Goal: Information Seeking & Learning: Learn about a topic

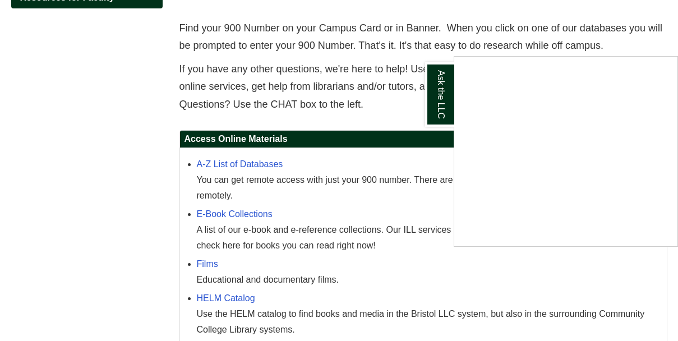
scroll to position [393, 0]
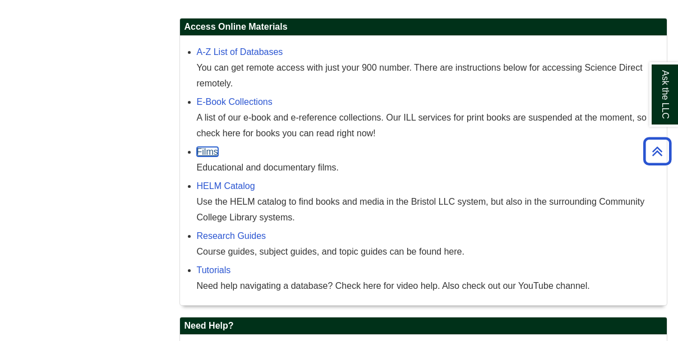
click at [197, 154] on link "Films" at bounding box center [207, 152] width 21 height 10
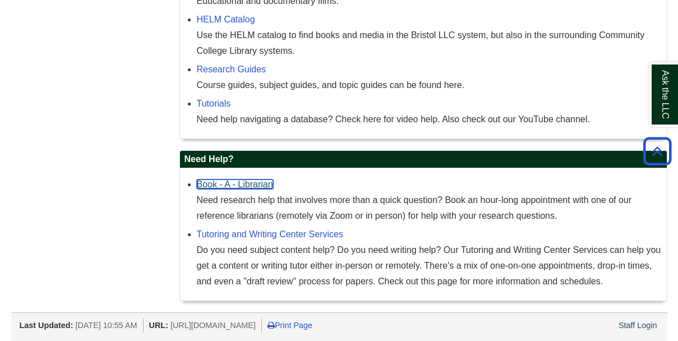
click at [218, 187] on link "Book - A - Librarian" at bounding box center [235, 184] width 76 height 10
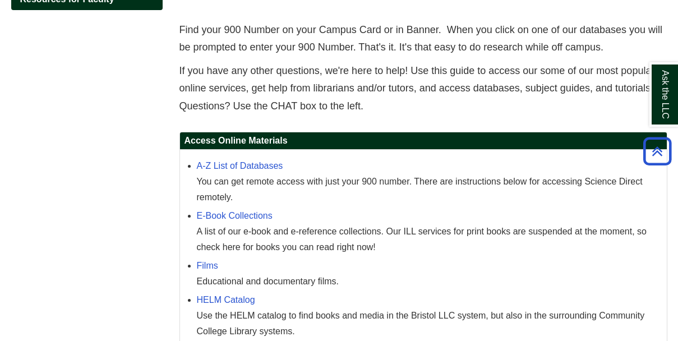
scroll to position [54, 0]
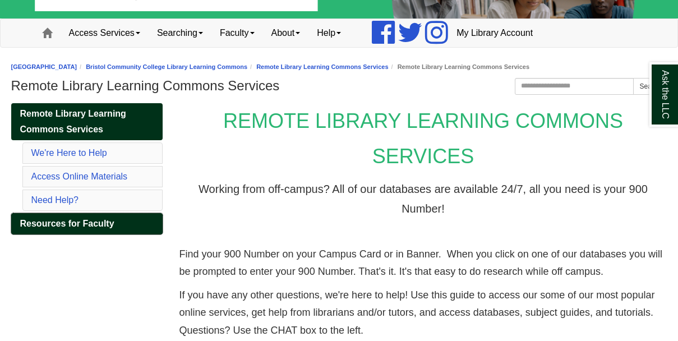
click at [90, 227] on span "Resources for Faculty" at bounding box center [67, 224] width 94 height 10
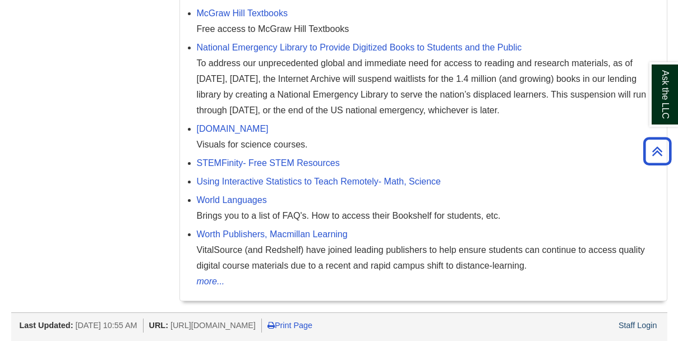
scroll to position [1891, 0]
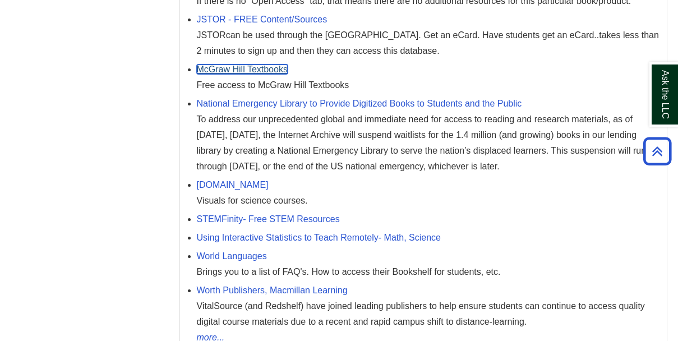
click at [274, 69] on link "McGraw Hill Textbooks" at bounding box center [242, 69] width 91 height 10
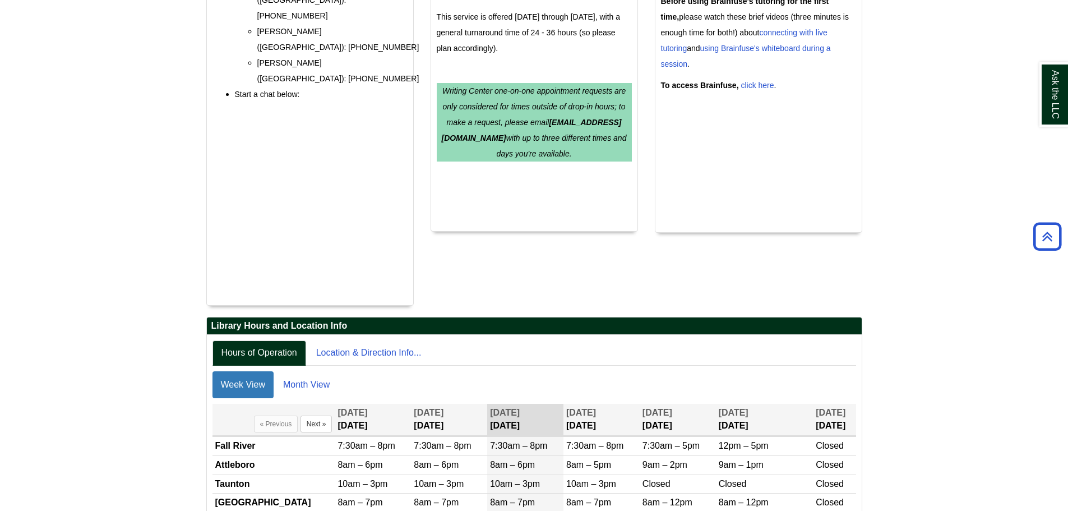
scroll to position [534, 0]
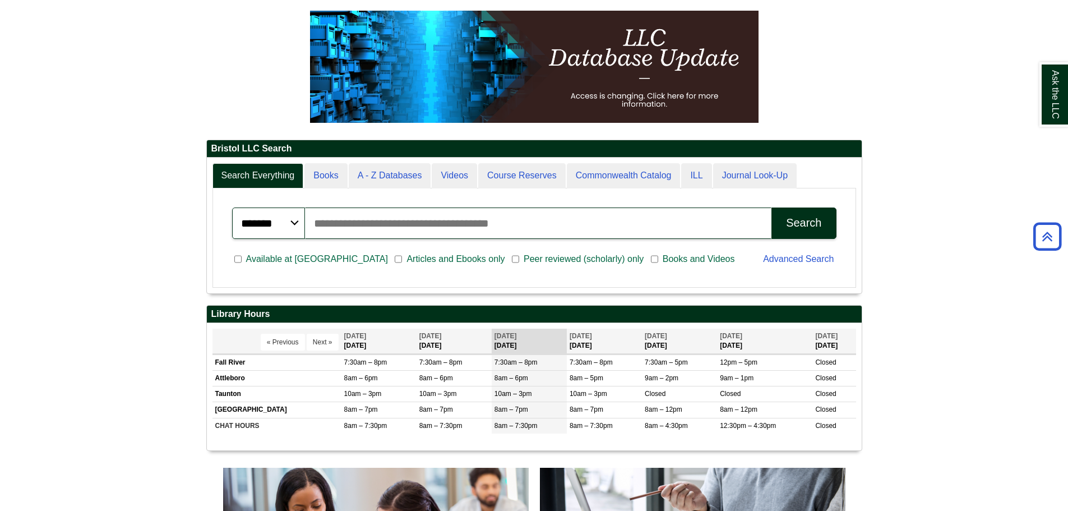
scroll to position [56, 0]
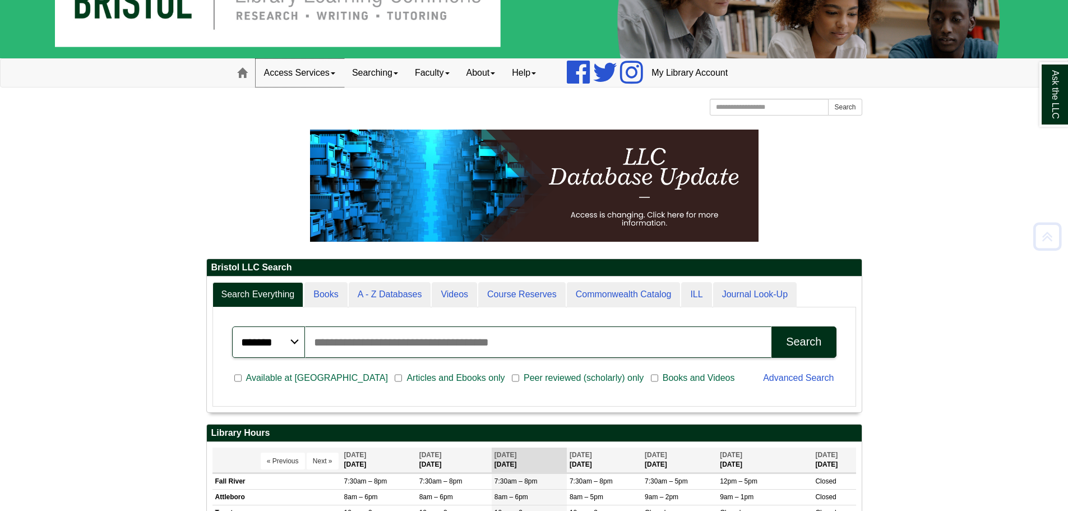
click at [301, 82] on link "Access Services" at bounding box center [300, 73] width 88 height 28
click at [306, 98] on link "Access Services Policies" at bounding box center [314, 96] width 117 height 13
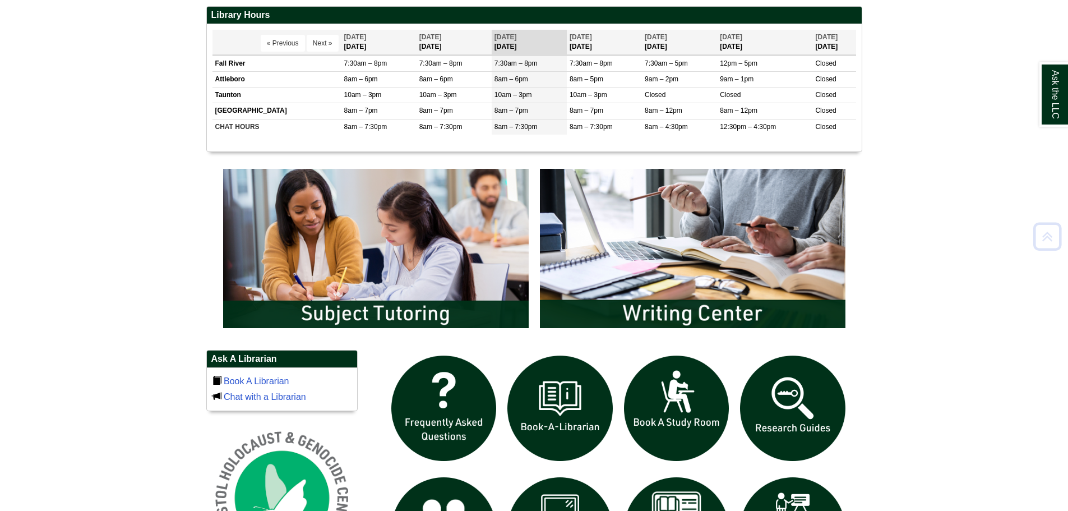
scroll to position [673, 0]
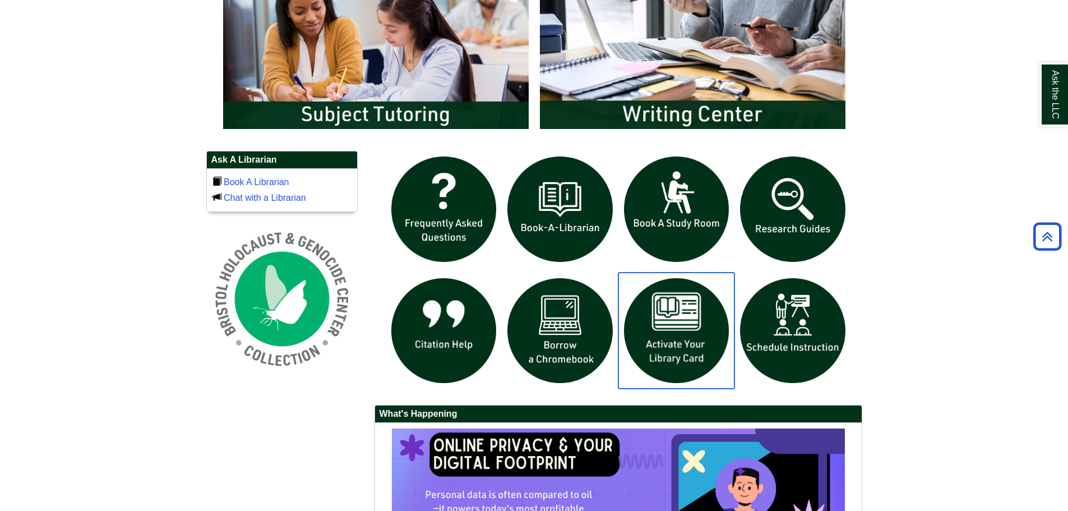
click at [679, 320] on img "slideshow" at bounding box center [676, 331] width 117 height 117
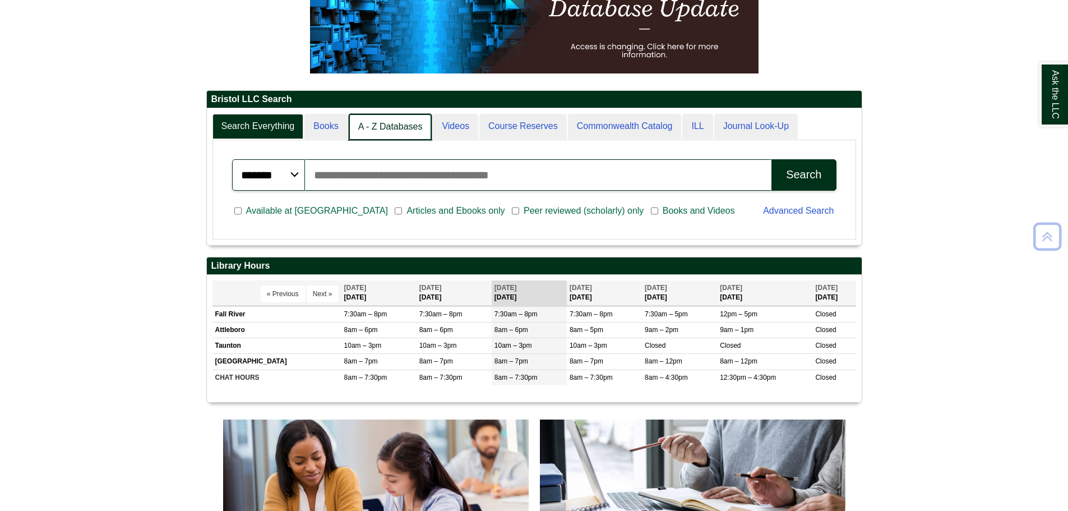
scroll to position [6, 6]
click at [345, 127] on link "Books" at bounding box center [326, 127] width 44 height 26
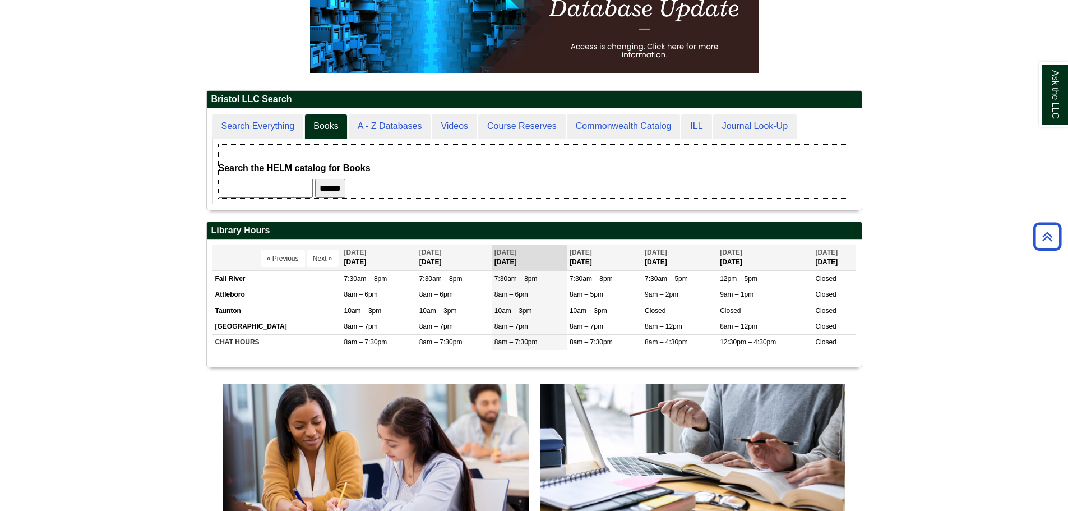
click at [356, 177] on form "Search the HELM catalog for Books ******" at bounding box center [534, 179] width 631 height 38
click at [345, 186] on input "******" at bounding box center [330, 188] width 30 height 19
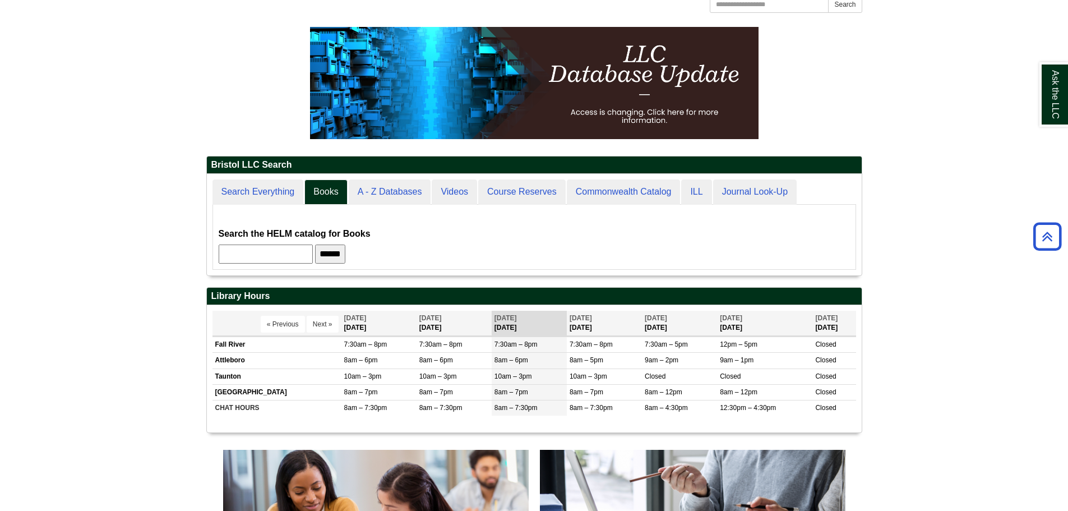
scroll to position [0, 0]
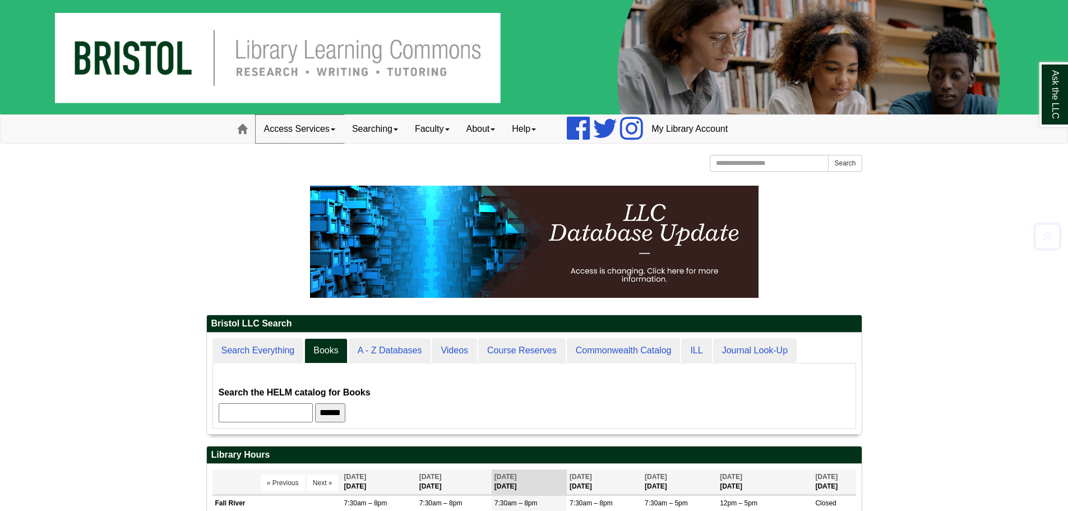
click at [302, 138] on link "Access Services" at bounding box center [300, 129] width 88 height 28
click at [305, 169] on link "Chromebooks" at bounding box center [314, 165] width 117 height 13
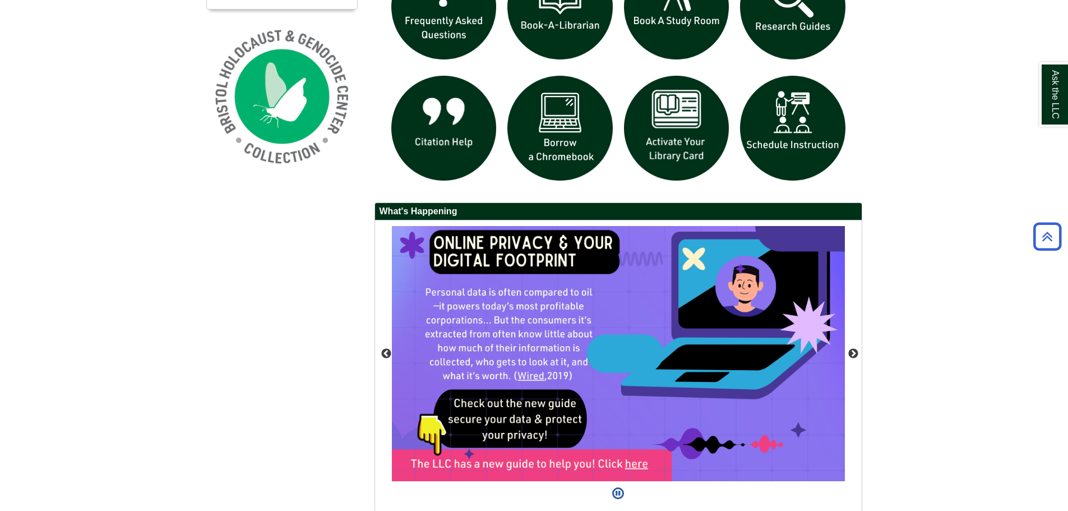
scroll to position [888, 0]
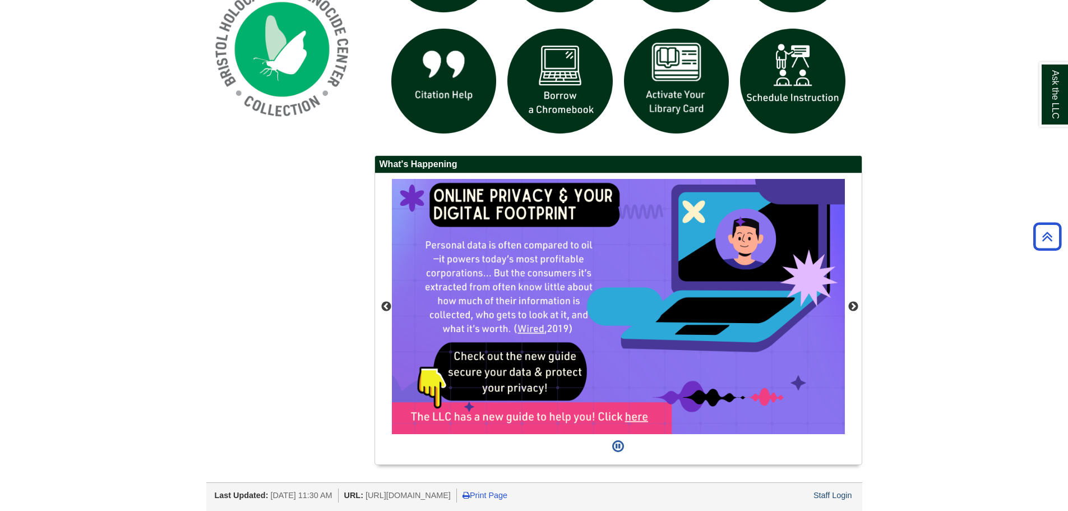
click at [830, 502] on div at bounding box center [534, 505] width 656 height 6
click at [828, 500] on div "Staff Login" at bounding box center [833, 495] width 42 height 14
click at [830, 494] on link "Staff Login" at bounding box center [833, 495] width 39 height 9
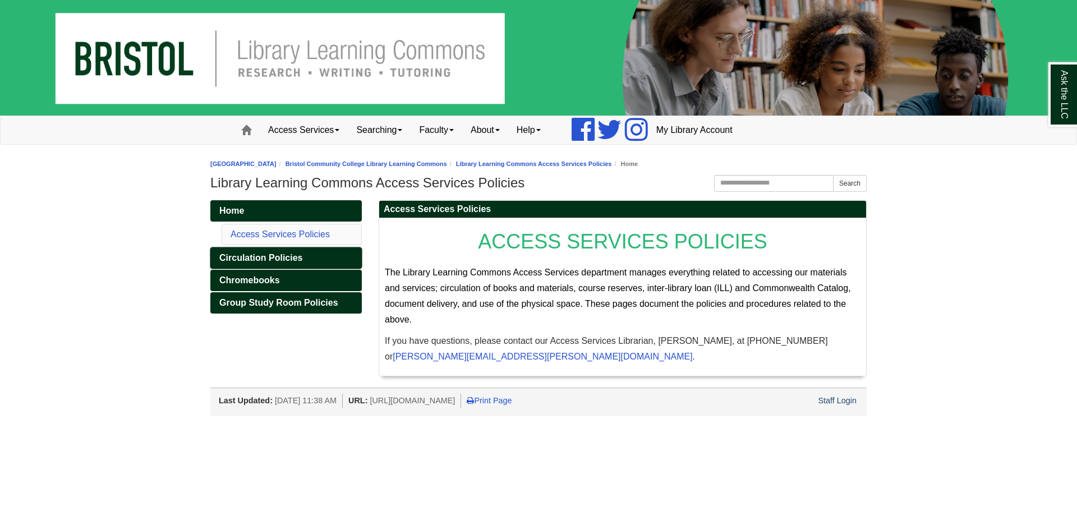
click at [248, 257] on span "Circulation Policies" at bounding box center [260, 258] width 83 height 10
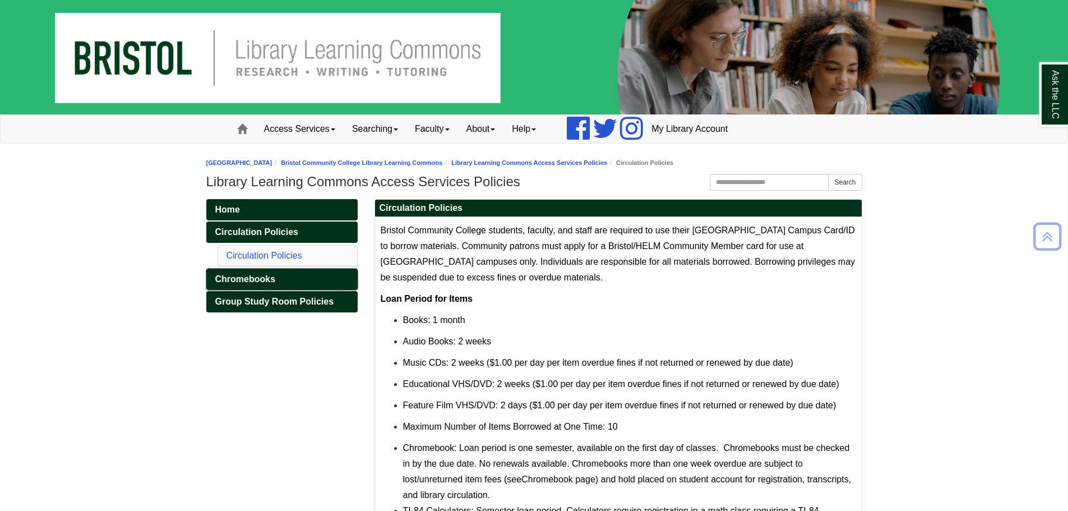
click at [255, 278] on span "Chromebooks" at bounding box center [245, 279] width 61 height 10
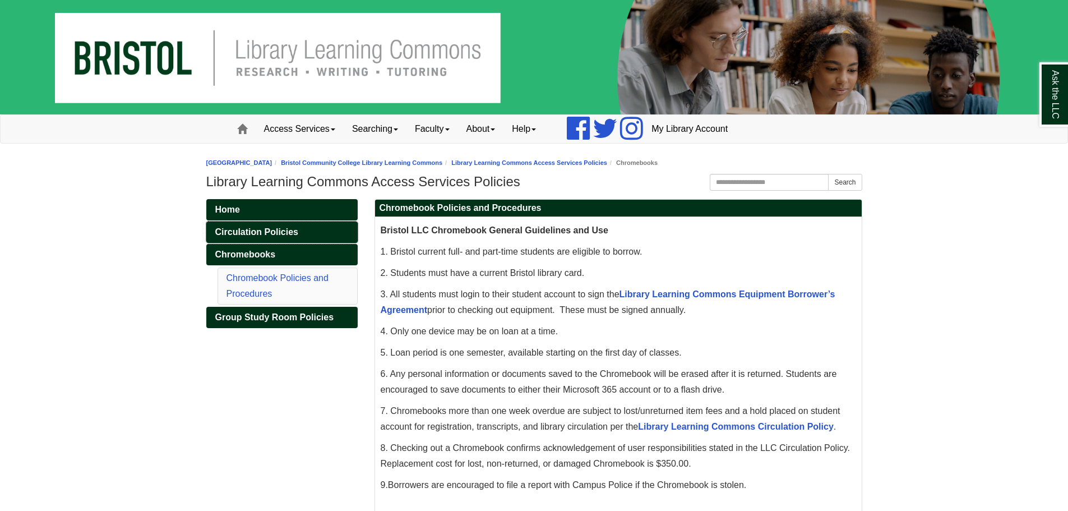
click at [297, 233] on span "Circulation Policies" at bounding box center [256, 232] width 83 height 10
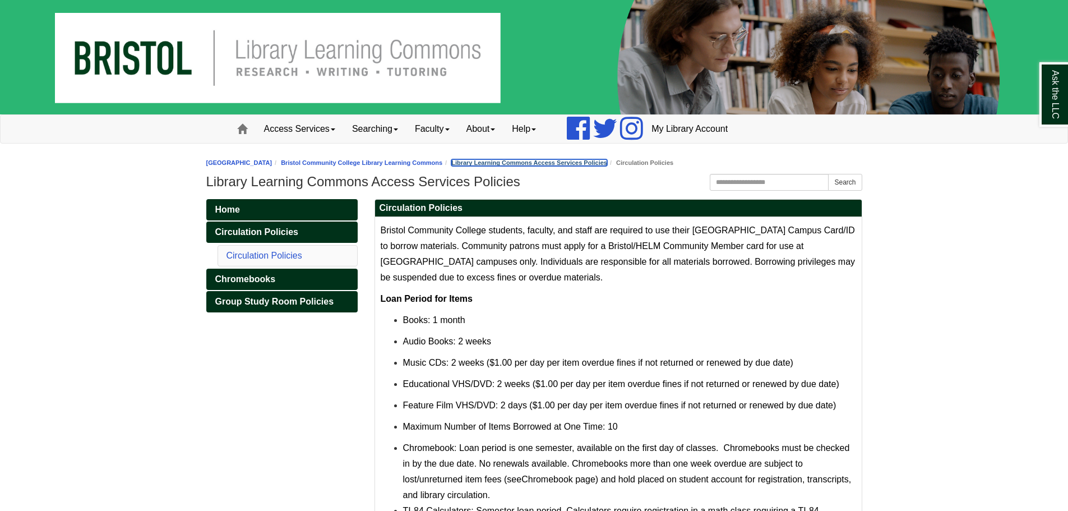
click at [506, 160] on link "Library Learning Commons Access Services Policies" at bounding box center [529, 162] width 156 height 7
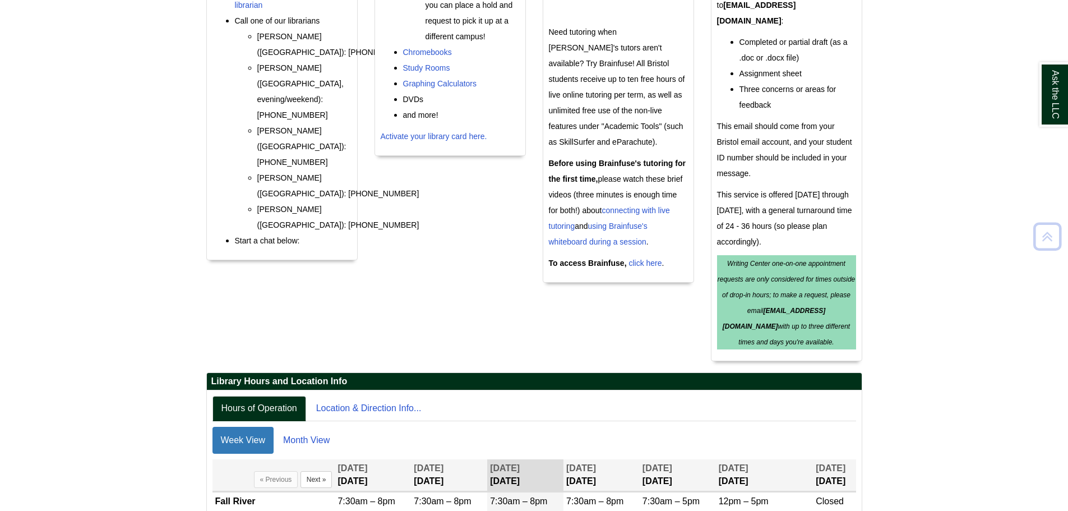
scroll to position [740, 0]
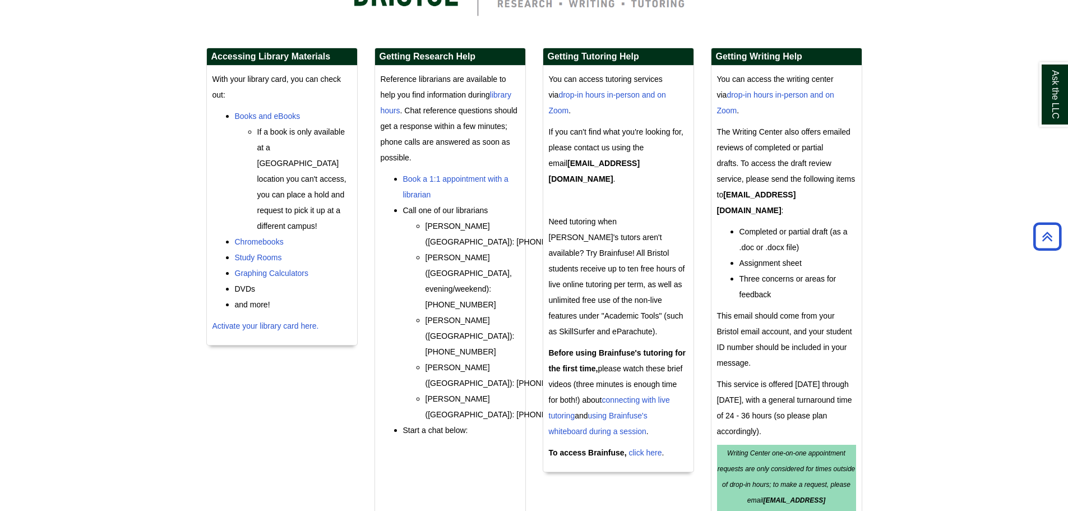
scroll to position [135, 0]
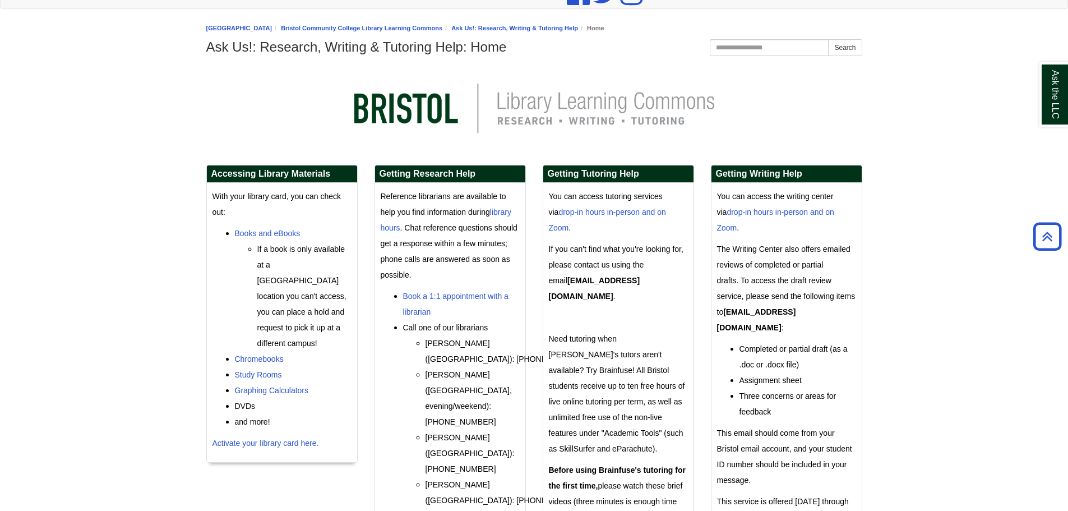
click at [909, 151] on body "Skip to Main Content Toggle navigation Home Access Services Access Services Pol…" at bounding box center [534, 455] width 1068 height 1181
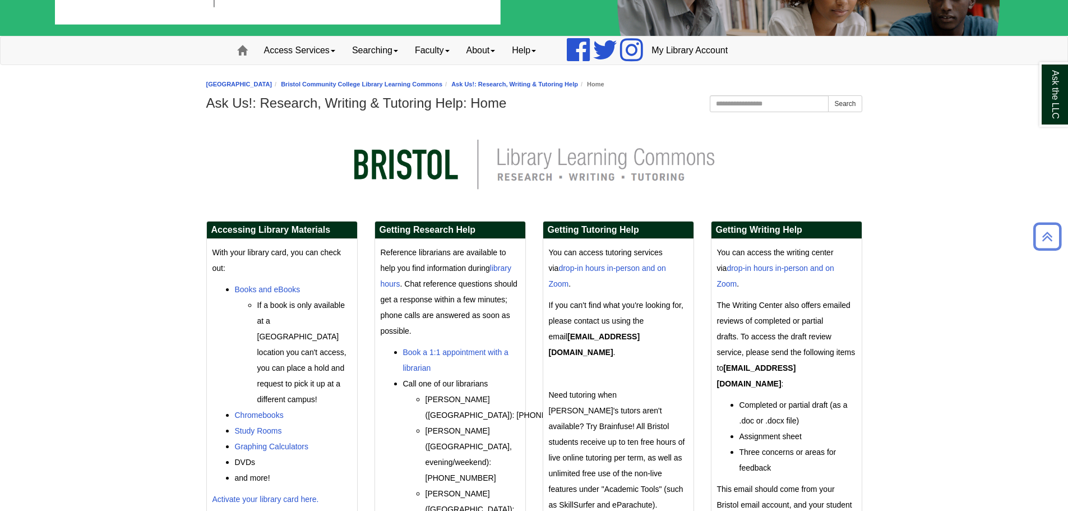
scroll to position [0, 0]
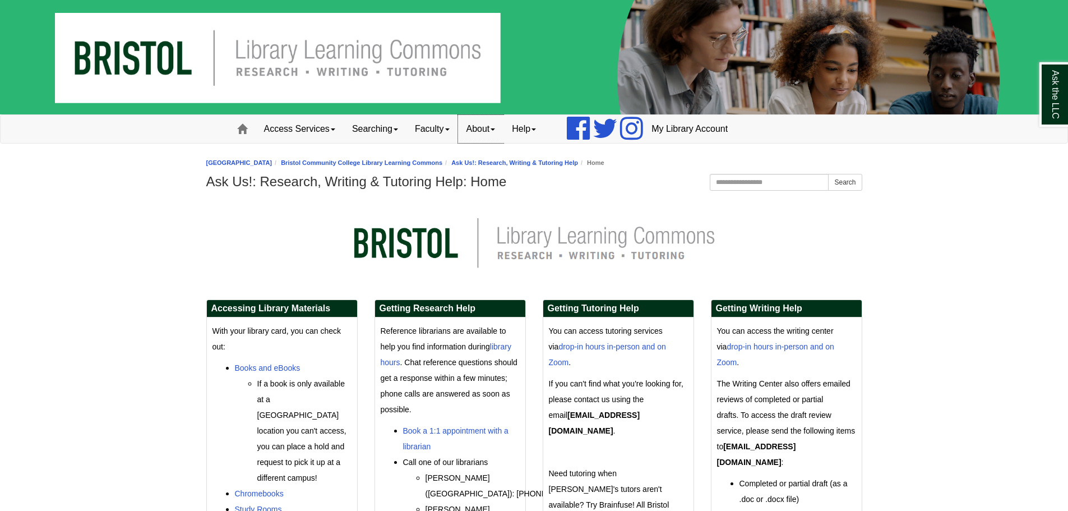
click at [491, 123] on link "About" at bounding box center [481, 129] width 46 height 28
click at [530, 126] on link "Help" at bounding box center [524, 129] width 41 height 28
click at [252, 135] on link "Home" at bounding box center [242, 129] width 27 height 28
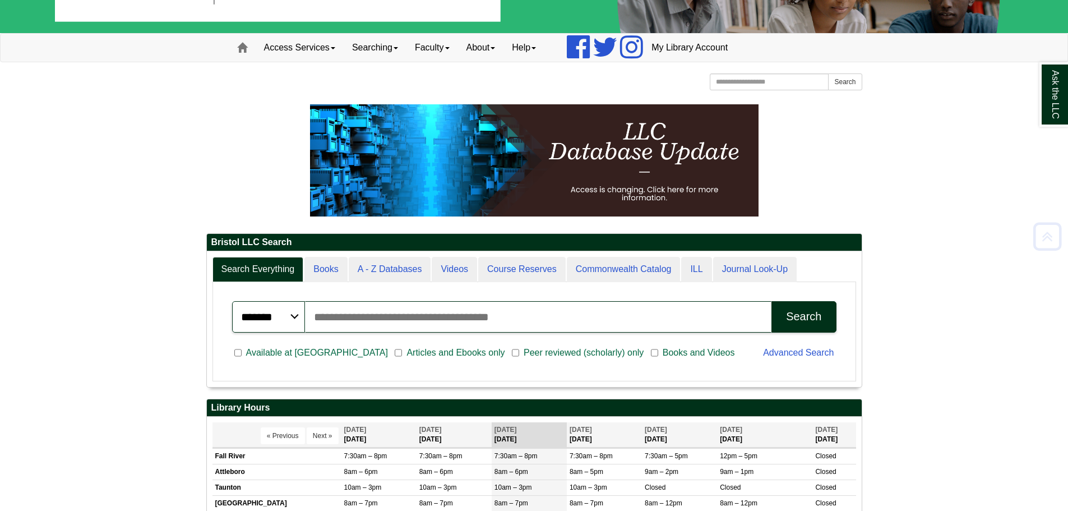
scroll to position [135, 655]
click at [380, 41] on link "Searching" at bounding box center [375, 48] width 63 height 28
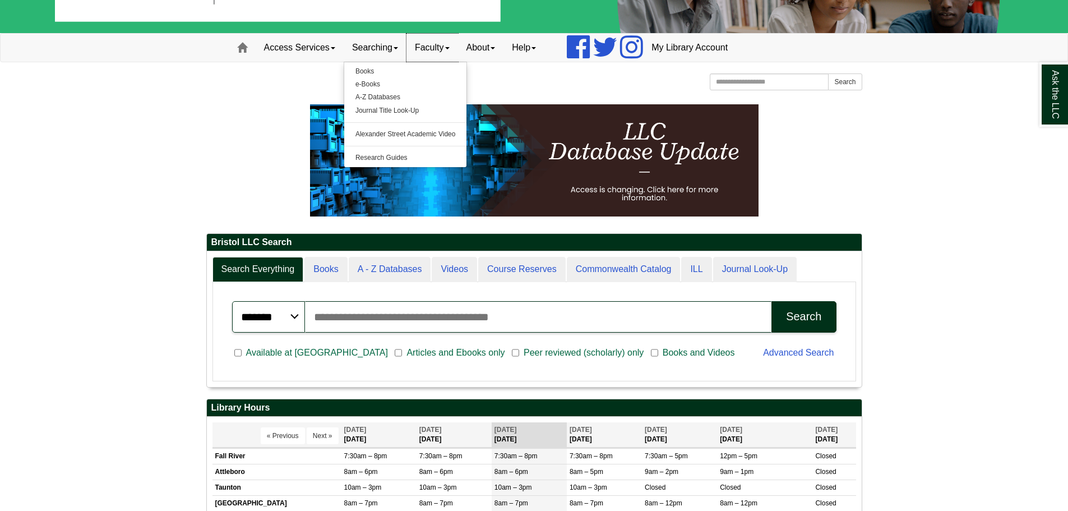
click at [414, 48] on link "Faculty" at bounding box center [433, 48] width 52 height 28
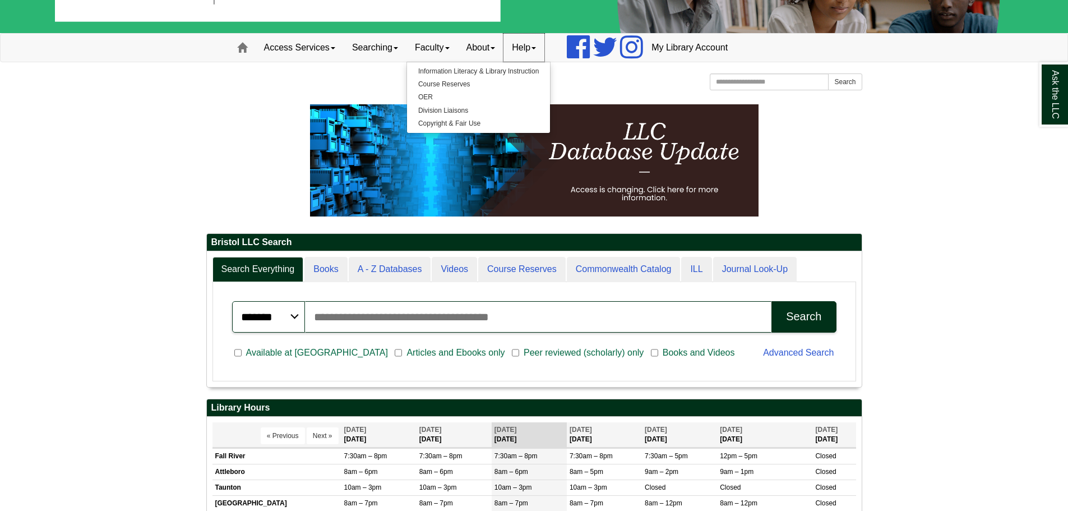
click at [524, 48] on link "Help" at bounding box center [524, 48] width 41 height 28
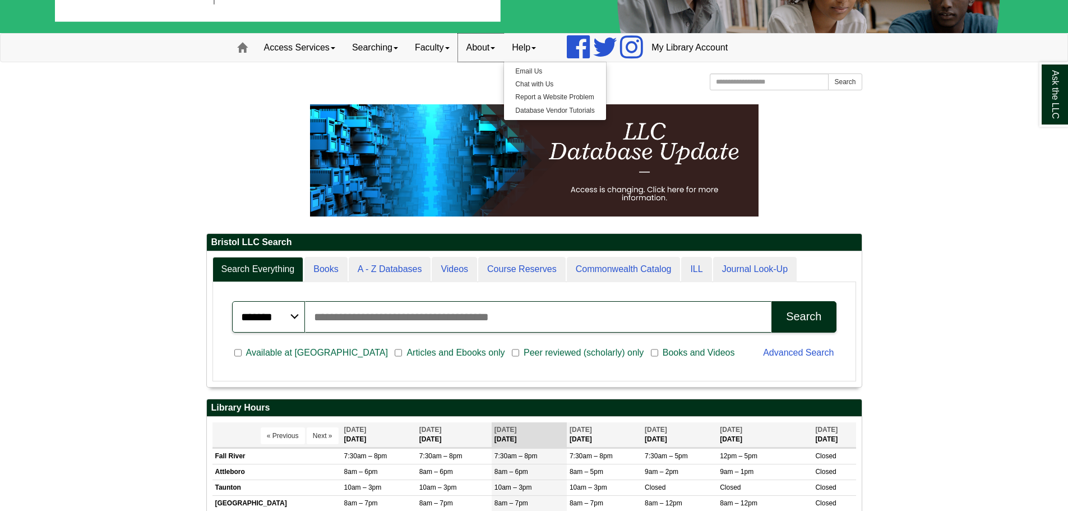
click at [481, 48] on link "About" at bounding box center [481, 48] width 46 height 28
click at [804, 80] on input "Search the Website" at bounding box center [769, 81] width 119 height 17
type input "***"
click at [828, 73] on button "Search" at bounding box center [845, 81] width 34 height 17
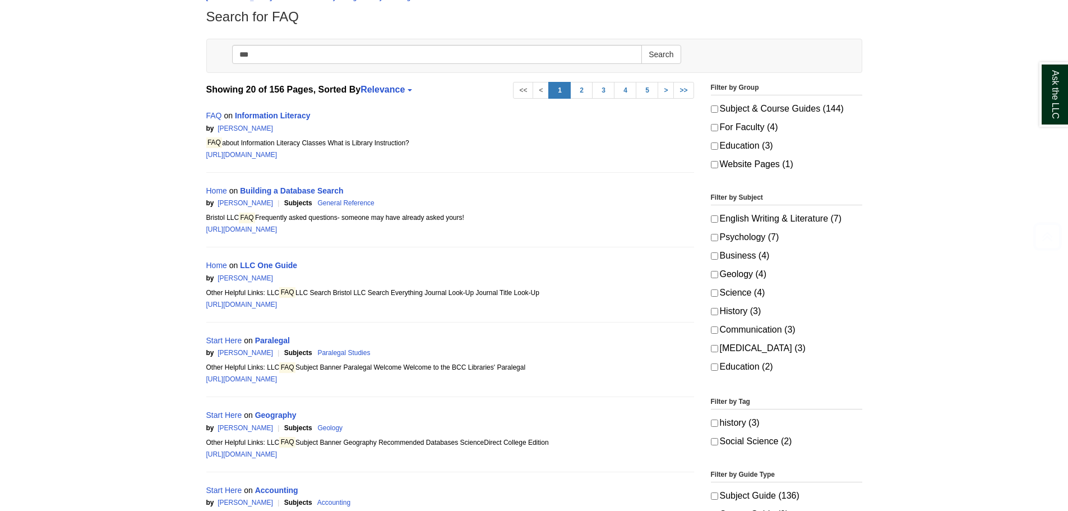
scroll to position [168, 0]
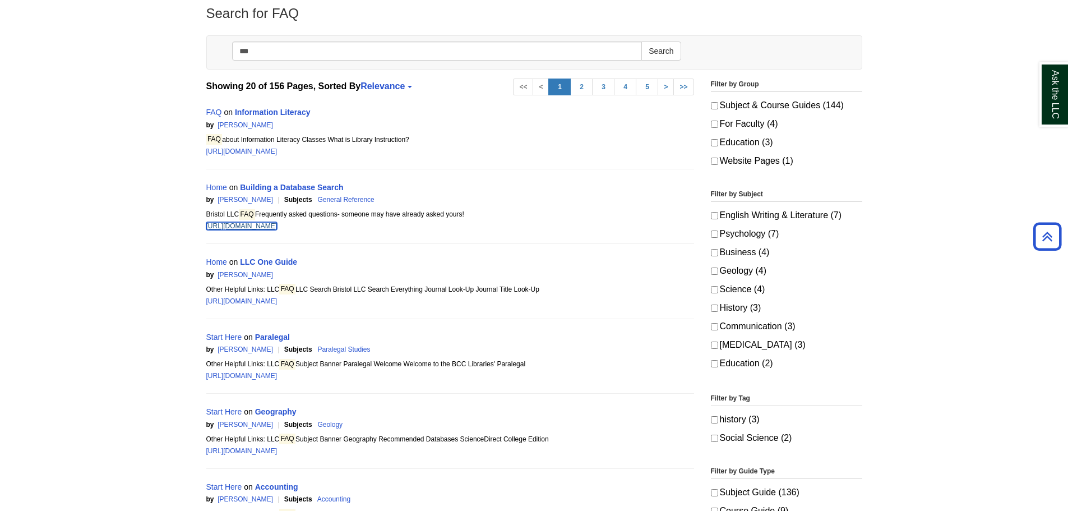
click at [278, 224] on link "[URL][DOMAIN_NAME]" at bounding box center [241, 226] width 71 height 8
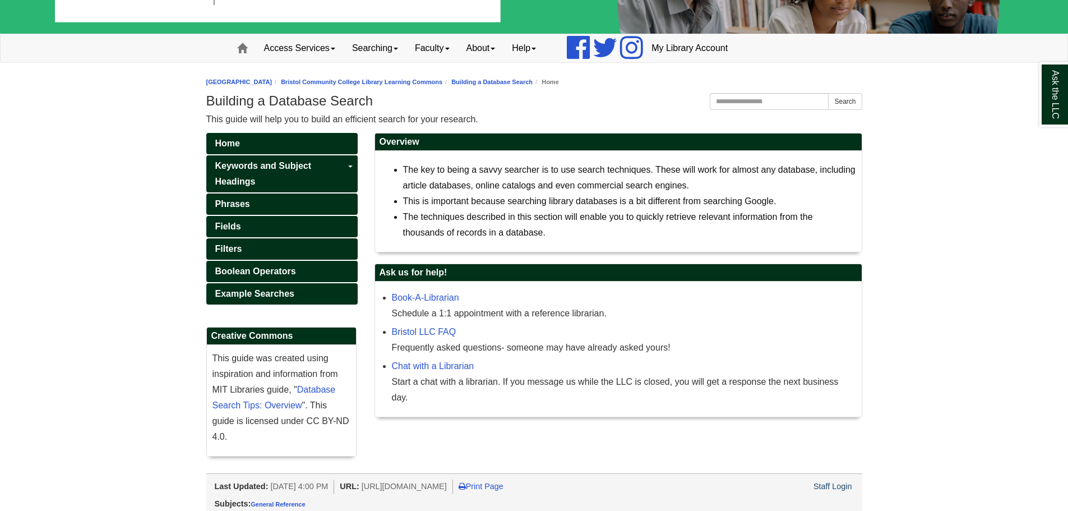
scroll to position [86, 0]
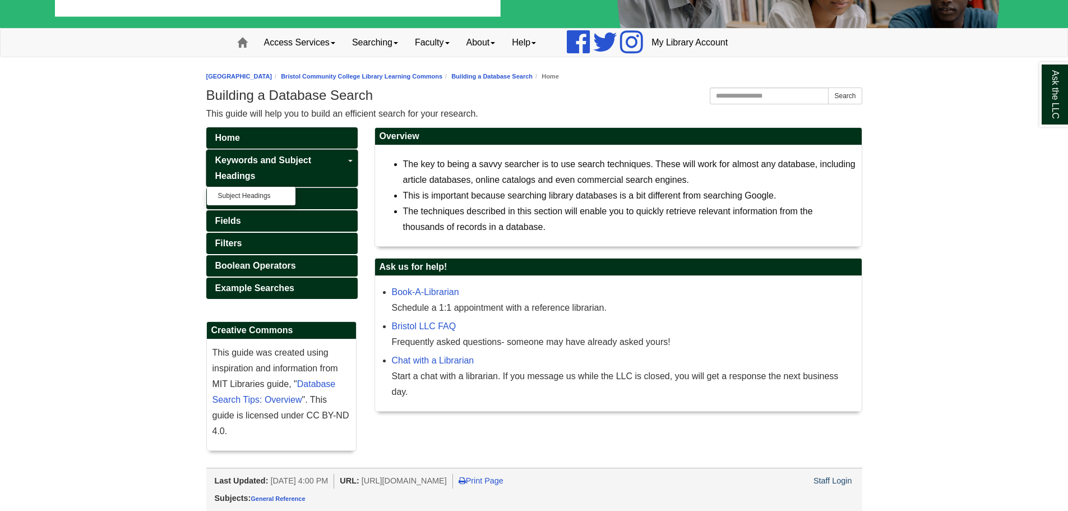
click at [281, 159] on span "Keywords and Subject Headings" at bounding box center [263, 167] width 96 height 25
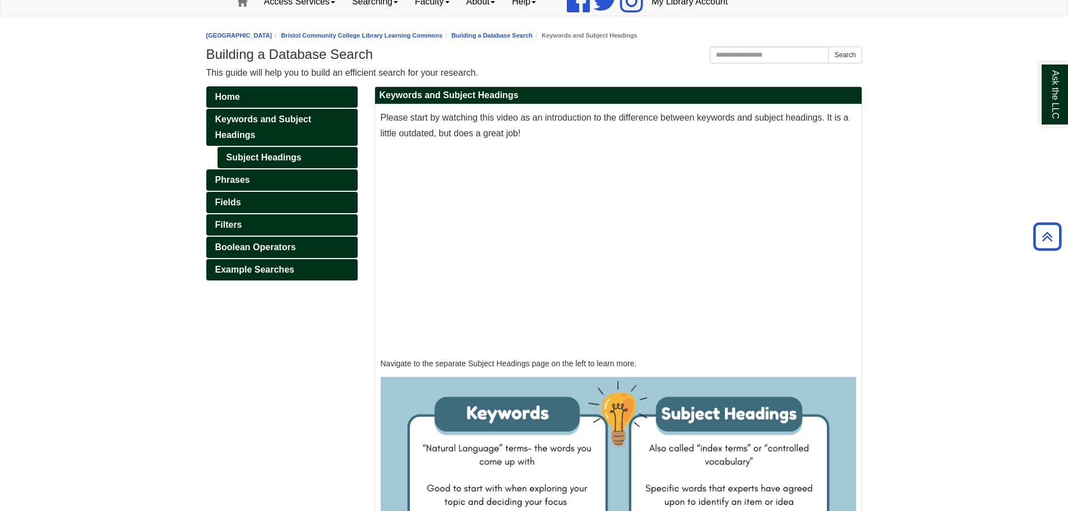
scroll to position [124, 0]
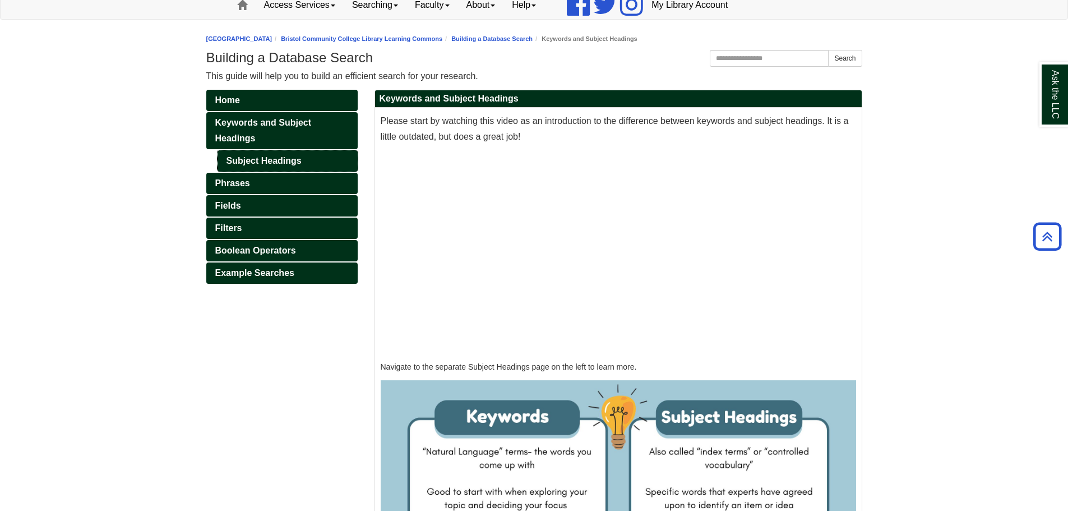
click at [272, 160] on link "Subject Headings" at bounding box center [288, 160] width 140 height 21
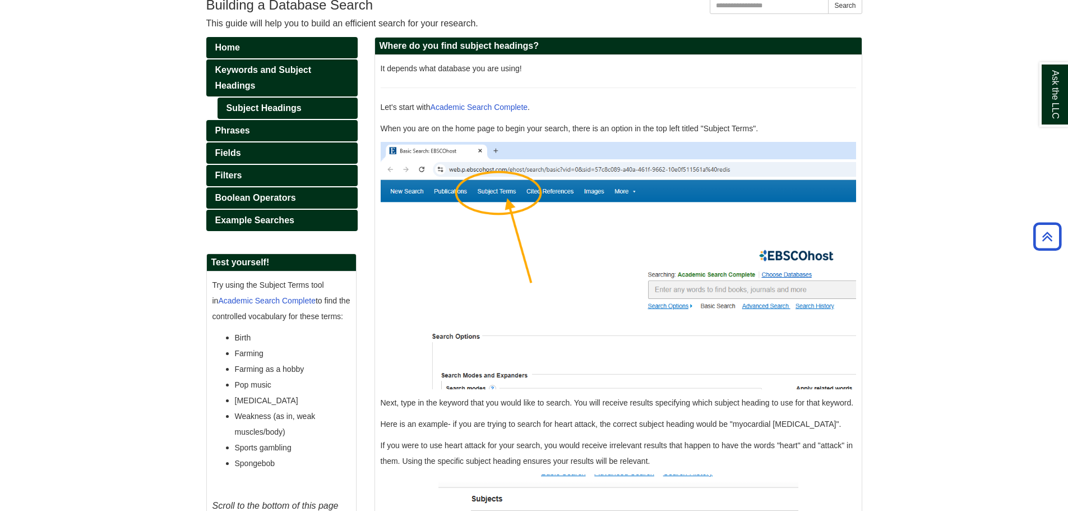
scroll to position [112, 0]
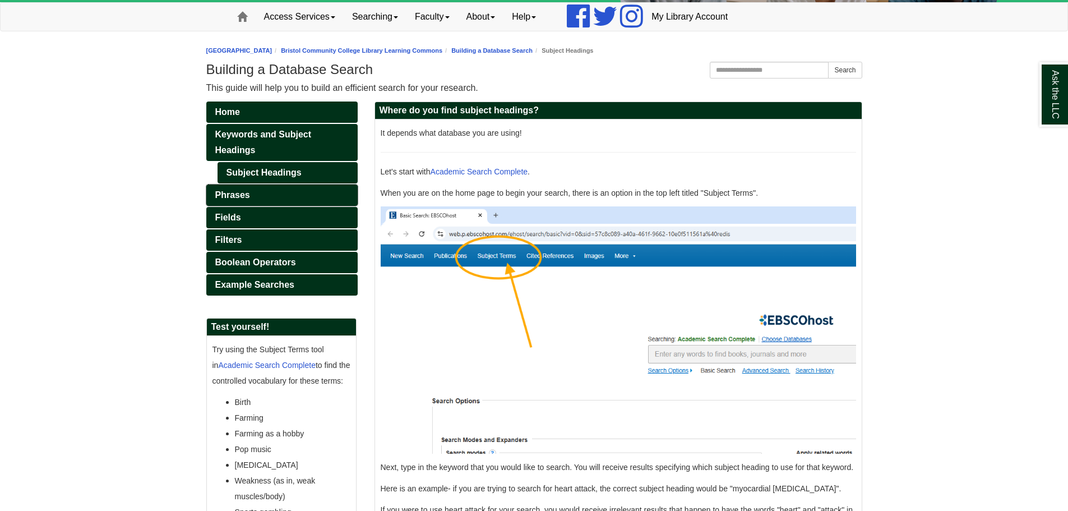
click at [257, 194] on link "Phrases" at bounding box center [281, 194] width 151 height 21
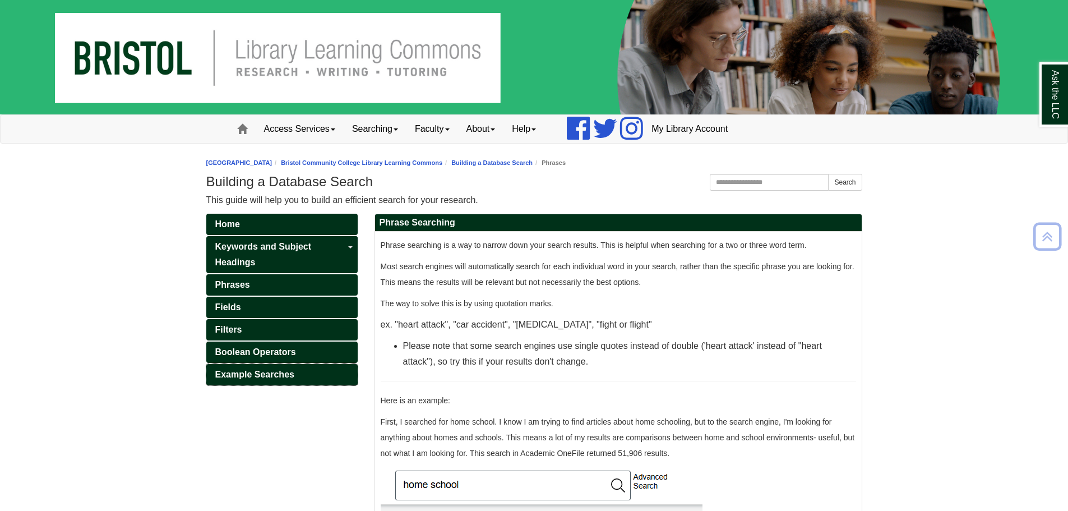
click at [266, 382] on link "Example Searches" at bounding box center [281, 374] width 151 height 21
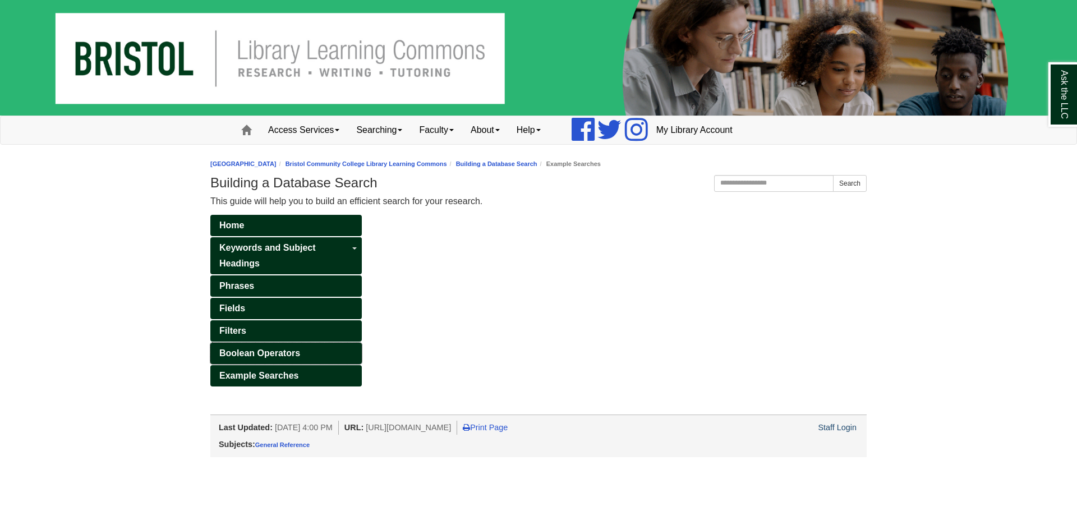
click at [287, 354] on span "Boolean Operators" at bounding box center [259, 353] width 81 height 10
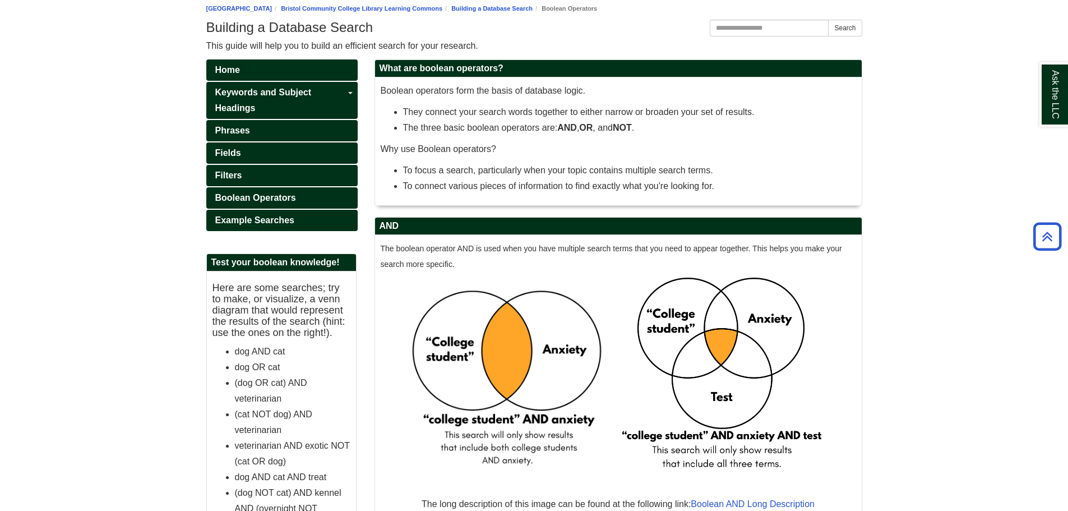
scroll to position [56, 0]
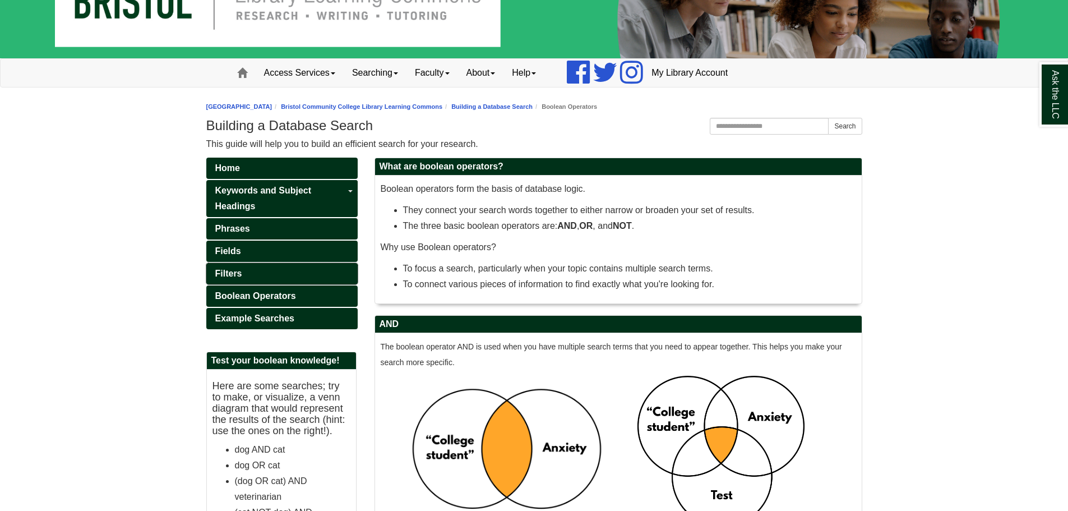
click at [276, 278] on link "Filters" at bounding box center [281, 273] width 151 height 21
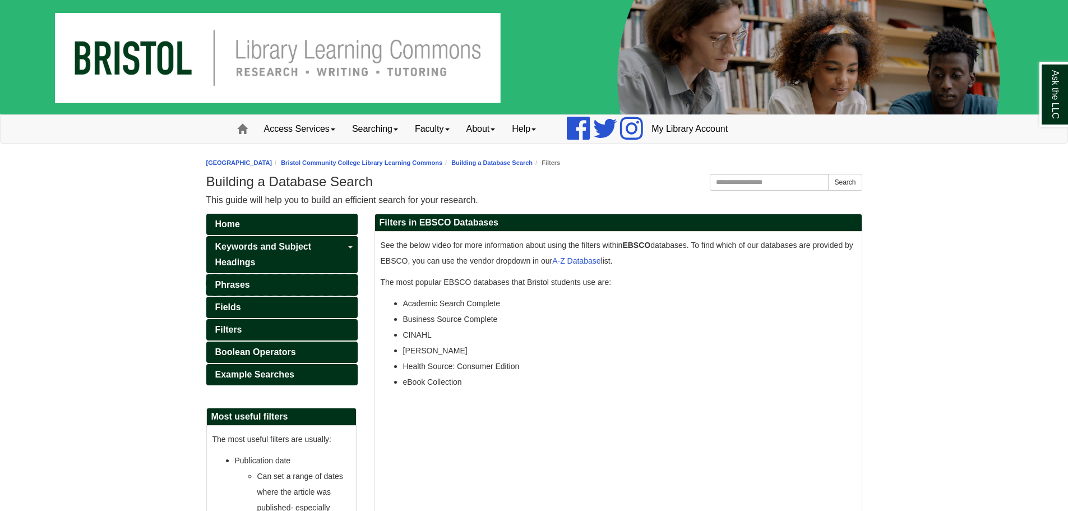
click at [273, 281] on link "Phrases" at bounding box center [281, 284] width 151 height 21
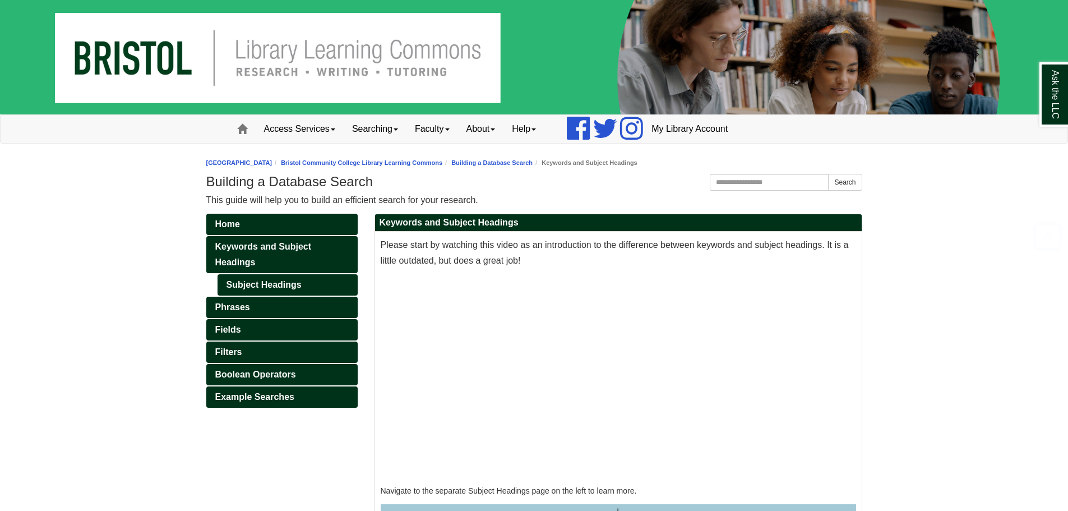
scroll to position [124, 0]
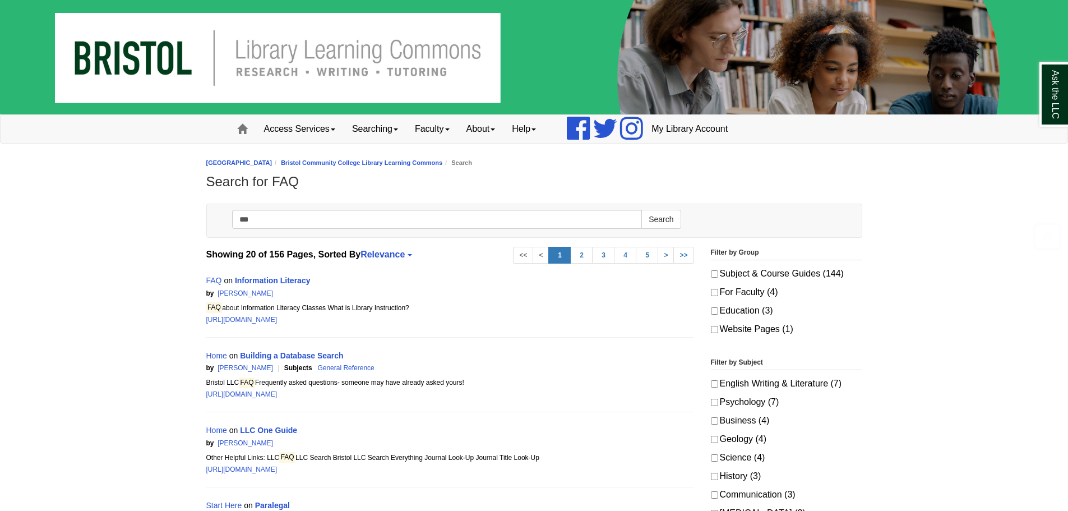
scroll to position [168, 0]
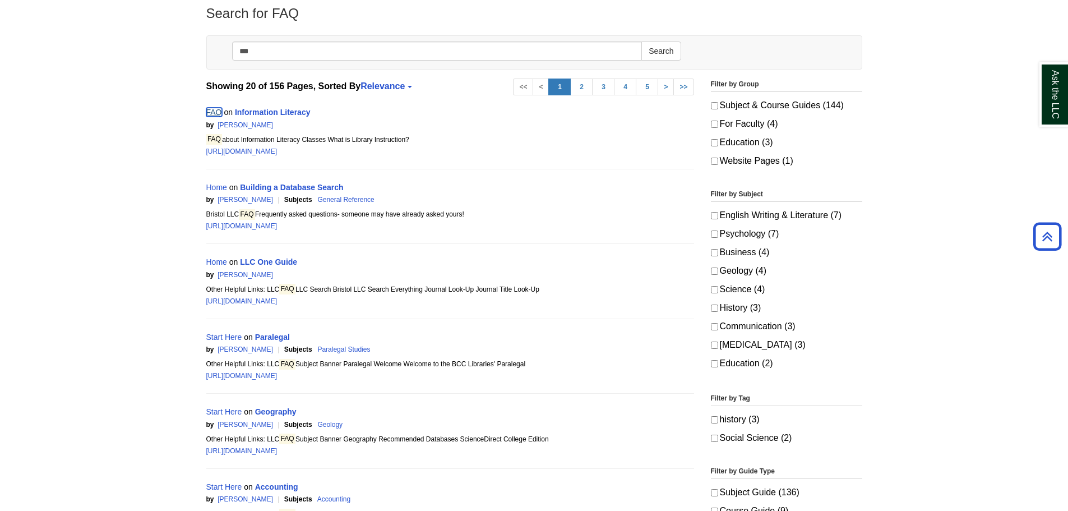
click at [218, 111] on link "FAQ" at bounding box center [214, 112] width 16 height 9
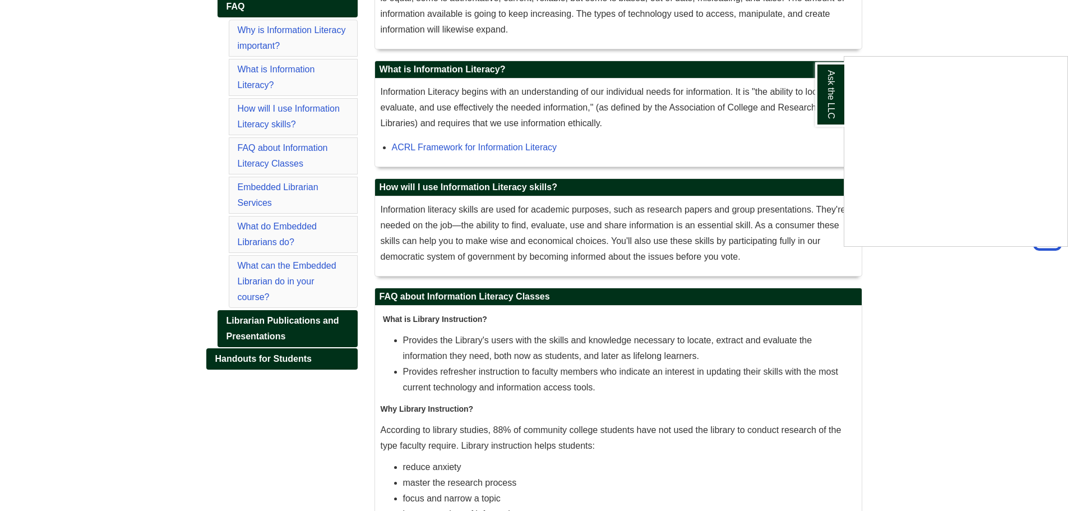
scroll to position [87, 0]
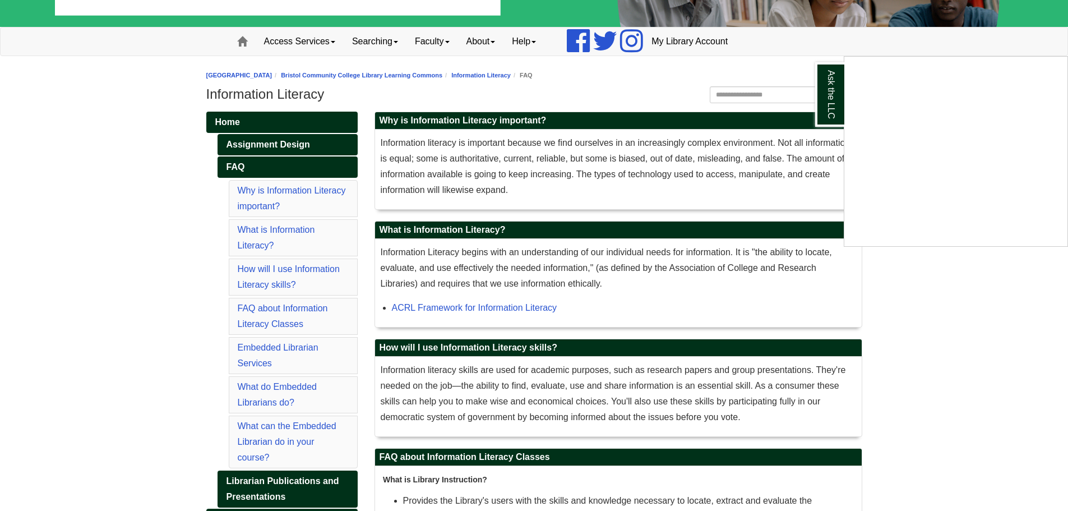
click at [358, 75] on div "Ask the LLC" at bounding box center [534, 255] width 1068 height 511
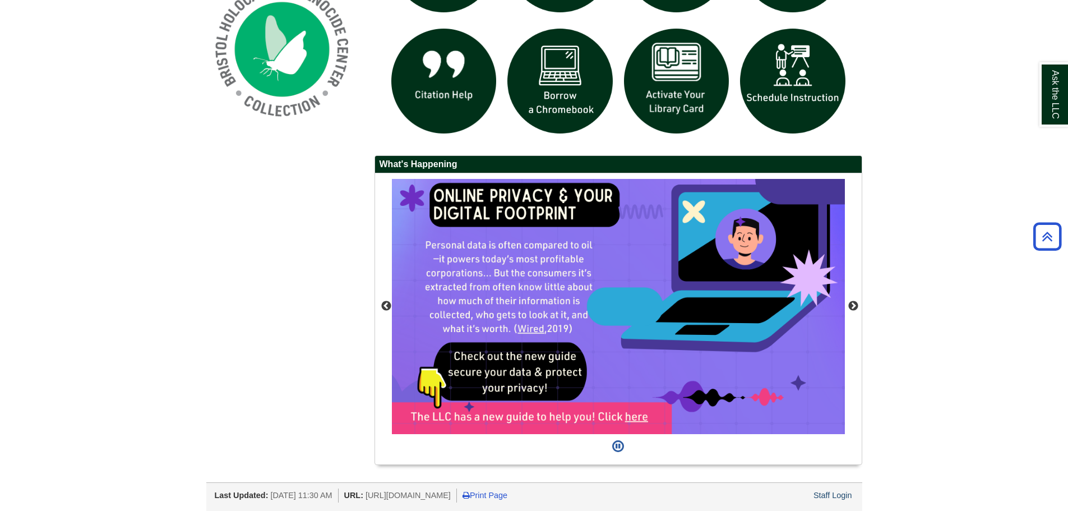
click at [838, 488] on div "Staff Login" at bounding box center [833, 495] width 42 height 14
click at [838, 498] on link "Staff Login" at bounding box center [833, 495] width 39 height 9
click at [821, 490] on div "Staff Login" at bounding box center [833, 495] width 42 height 14
click at [822, 497] on link "Staff Login" at bounding box center [833, 495] width 39 height 9
